Goal: Information Seeking & Learning: Understand process/instructions

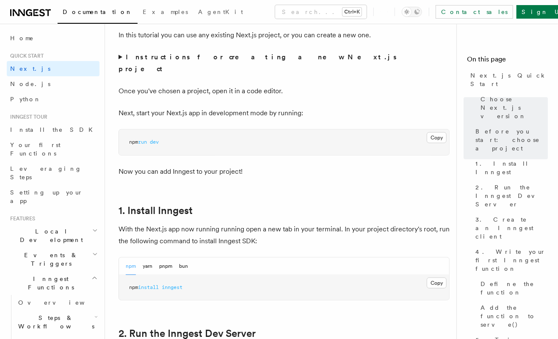
scroll to position [357, 0]
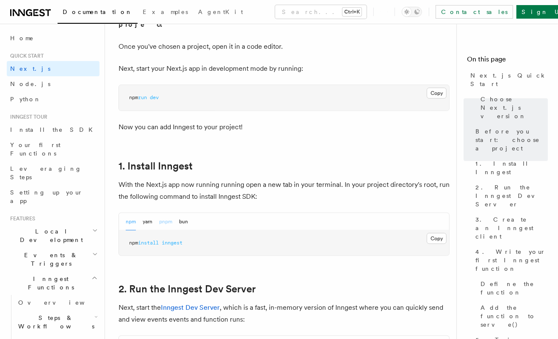
click at [166, 213] on button "pnpm" at bounding box center [165, 221] width 13 height 17
drag, startPoint x: 146, startPoint y: 232, endPoint x: 207, endPoint y: 230, distance: 61.0
click at [207, 230] on pre "pnpm add inngest" at bounding box center [284, 242] width 330 height 25
click at [213, 235] on pre "pnpm add inngest" at bounding box center [284, 242] width 330 height 25
drag, startPoint x: 142, startPoint y: 232, endPoint x: 197, endPoint y: 236, distance: 55.6
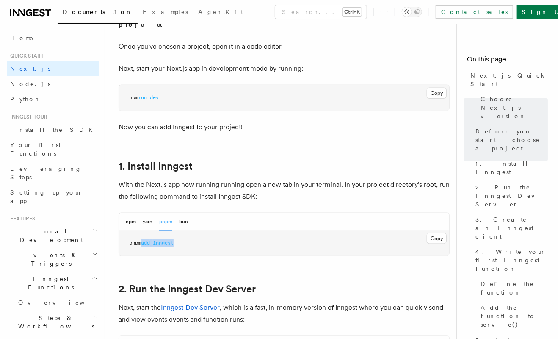
click at [197, 236] on pre "pnpm add inngest" at bounding box center [284, 242] width 330 height 25
click at [205, 230] on pre "pnpm add inngest" at bounding box center [284, 242] width 330 height 25
drag, startPoint x: 144, startPoint y: 233, endPoint x: 233, endPoint y: 234, distance: 89.4
click at [233, 234] on pre "pnpm add inngest" at bounding box center [284, 242] width 330 height 25
copy span "add inngest"
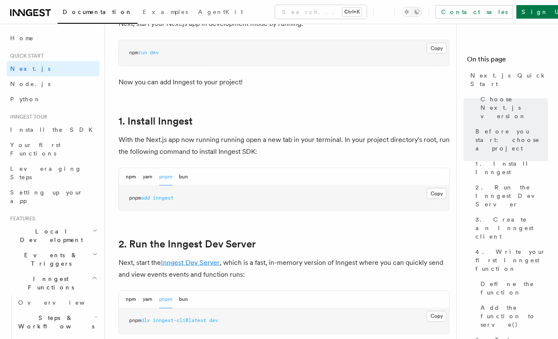
scroll to position [492, 0]
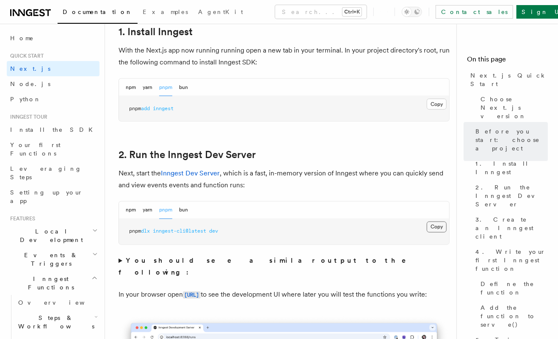
click at [440, 222] on button "Copy Copied" at bounding box center [437, 227] width 20 height 11
click at [217, 228] on span "dev" at bounding box center [213, 231] width 9 height 6
copy span "pnpm dlx inngest-cli@latest dev"
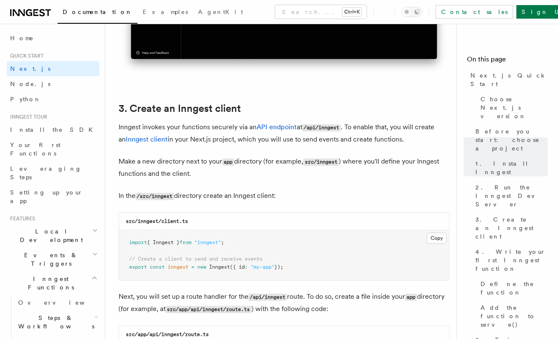
scroll to position [984, 0]
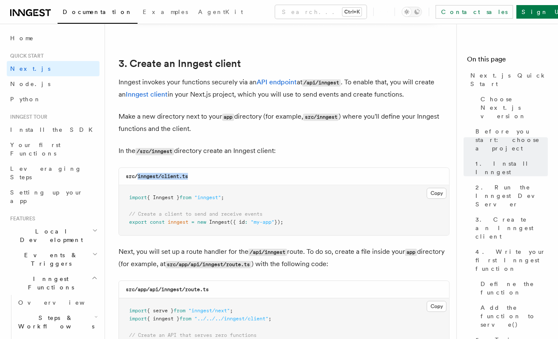
drag, startPoint x: 138, startPoint y: 164, endPoint x: 230, endPoint y: 171, distance: 91.7
click at [230, 171] on div "src/inngest/client.ts" at bounding box center [284, 176] width 330 height 17
copy code "inngest/client.ts"
click at [443, 188] on button "Copy Copied" at bounding box center [437, 193] width 20 height 11
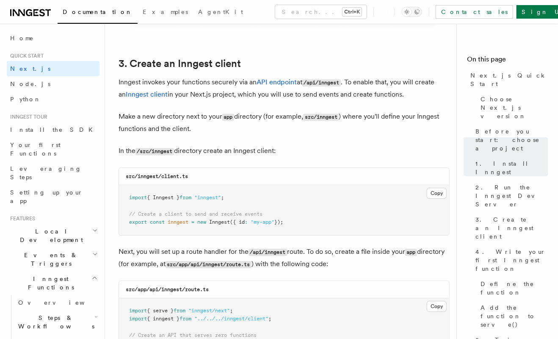
click at [269, 8] on div "Search... Ctrl+K Contact sales Sign Up" at bounding box center [421, 12] width 304 height 14
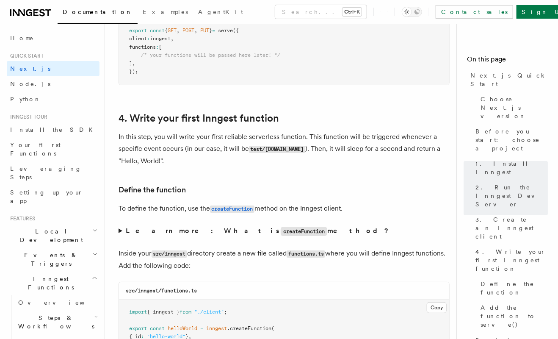
scroll to position [1342, 0]
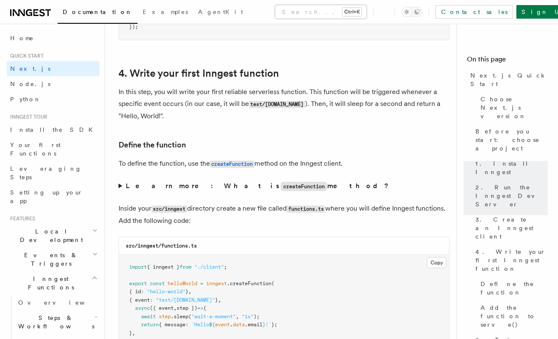
click at [303, 16] on button "Search... Ctrl+K" at bounding box center [320, 12] width 91 height 14
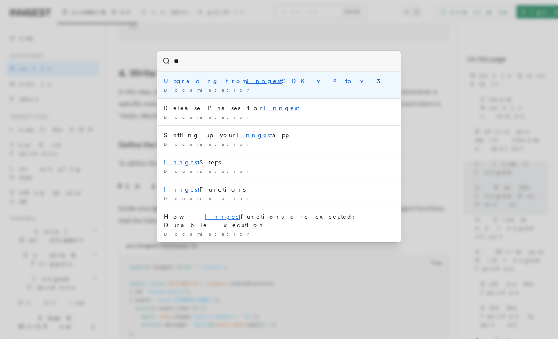
type input "*"
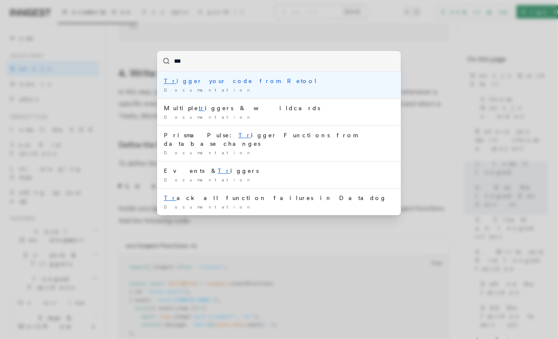
type input "****"
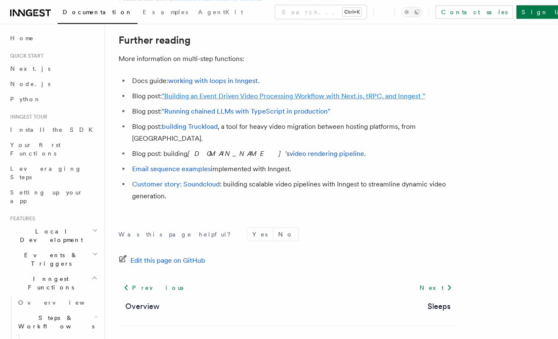
scroll to position [2884, 0]
click at [244, 100] on link ""Building an Event Driven Video Processing Workflow with Next.js, tRPC, and Inn…" at bounding box center [293, 96] width 263 height 8
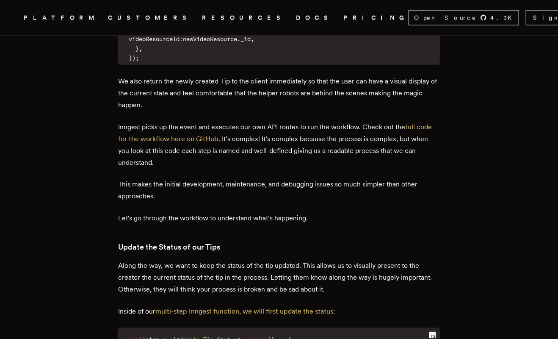
scroll to position [3444, 0]
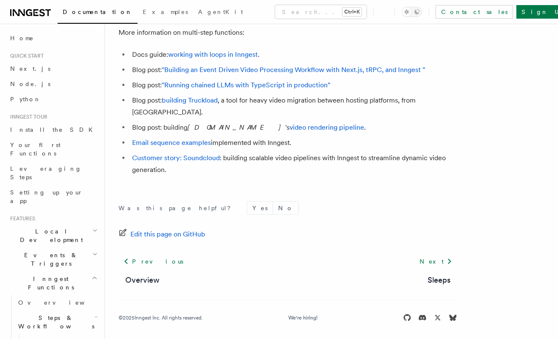
scroll to position [2884, 0]
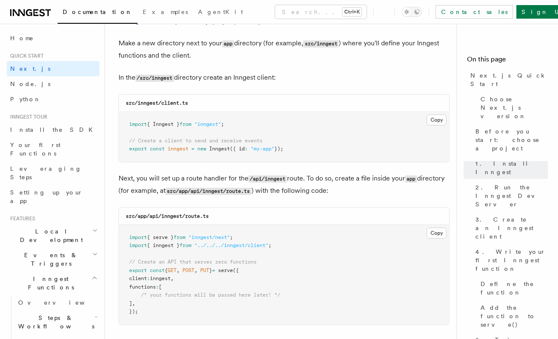
scroll to position [1147, 0]
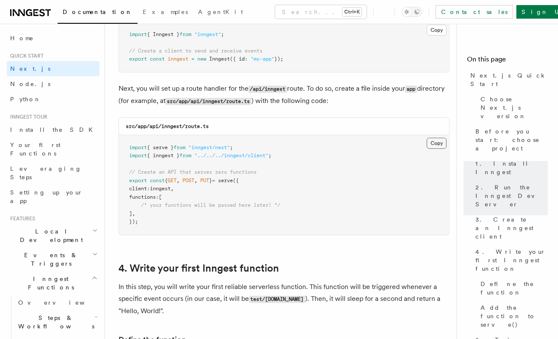
click at [435, 138] on button "Copy Copied" at bounding box center [437, 143] width 20 height 11
drag, startPoint x: 232, startPoint y: 118, endPoint x: 151, endPoint y: 122, distance: 80.5
click at [151, 122] on div "src/app/api/inngest/route.ts" at bounding box center [284, 126] width 330 height 17
copy code "api/inngest/route.ts"
click at [176, 123] on code "src/app/api/inngest/route.ts" at bounding box center [167, 126] width 83 height 6
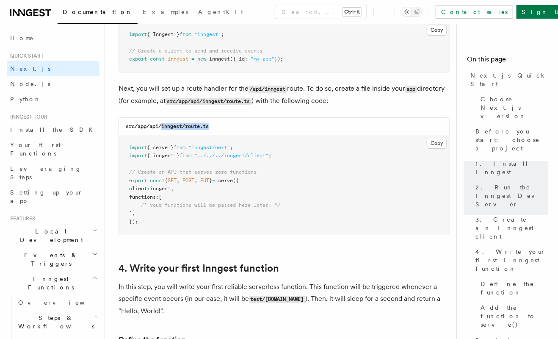
drag, startPoint x: 162, startPoint y: 118, endPoint x: 239, endPoint y: 115, distance: 77.1
click at [239, 118] on div "src/app/api/inngest/route.ts" at bounding box center [284, 126] width 330 height 17
copy code "inngest/route.ts"
click at [441, 138] on button "Copy Copied" at bounding box center [437, 143] width 20 height 11
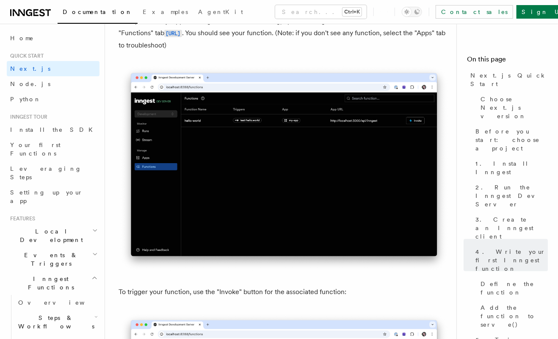
scroll to position [1862, 0]
